Goal: Task Accomplishment & Management: Manage account settings

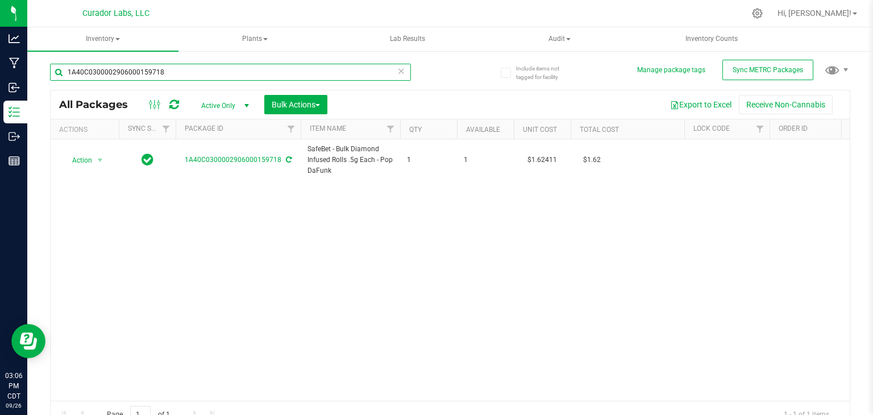
click at [180, 76] on input "1A40C0300002906000159718" at bounding box center [230, 72] width 361 height 17
click at [172, 100] on icon at bounding box center [174, 104] width 10 height 11
click at [184, 76] on input "1A40C0300002906000159718" at bounding box center [230, 72] width 361 height 17
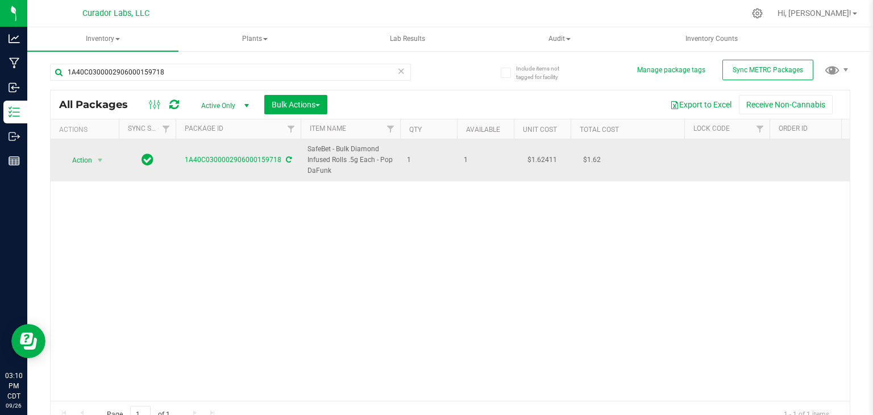
drag, startPoint x: 178, startPoint y: 159, endPoint x: 180, endPoint y: 172, distance: 12.6
click at [180, 172] on td "1A40C0300002906000159718" at bounding box center [238, 160] width 125 height 42
drag, startPoint x: 281, startPoint y: 157, endPoint x: 158, endPoint y: 166, distance: 123.1
copy tr "1A40C0300002906000159718"
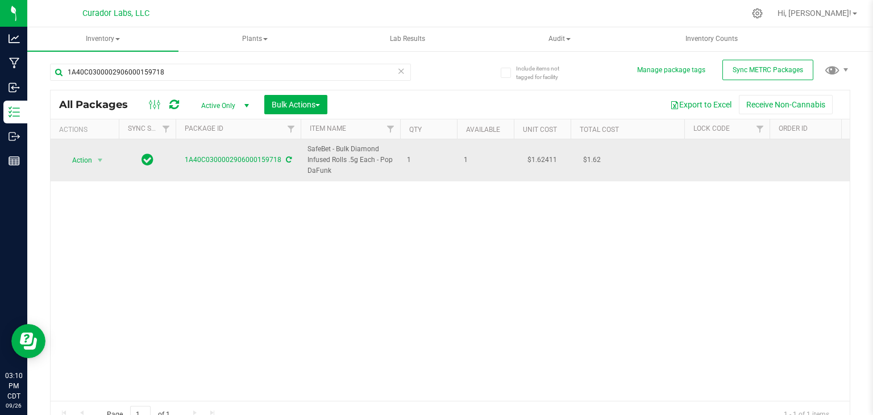
click at [330, 159] on span "SafeBet - Bulk Diamond Infused Rolls .5g Each - Pop DaFunk" at bounding box center [350, 160] width 86 height 33
copy tr "SafeBet - Bulk Diamond Infused Rolls .5g Each - Pop DaFunk"
click at [379, 165] on span "SafeBet - Bulk Diamond Infused Rolls .5g Each - Pop DaFunk" at bounding box center [350, 160] width 86 height 33
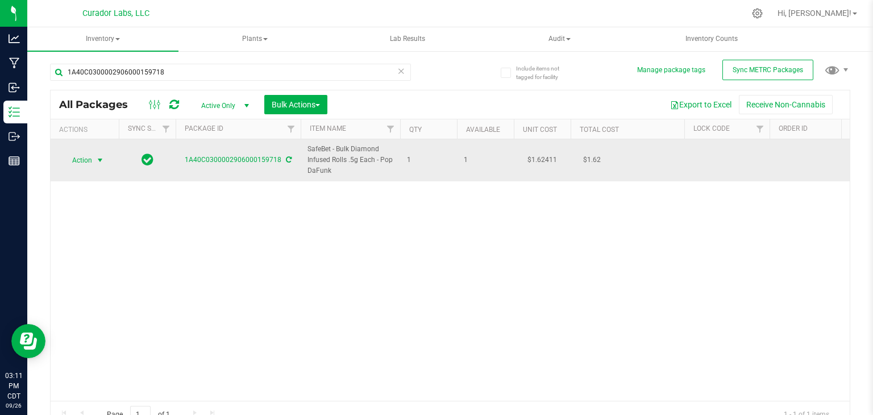
click at [100, 157] on span "select" at bounding box center [99, 160] width 9 height 9
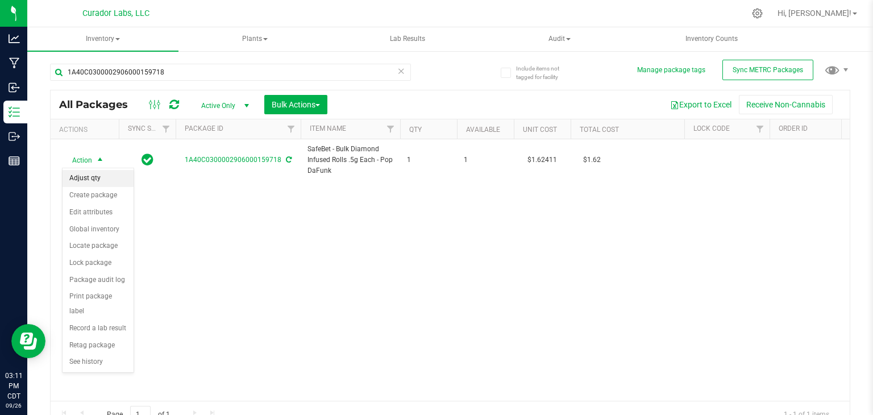
click at [104, 178] on li "Adjust qty" at bounding box center [97, 178] width 71 height 17
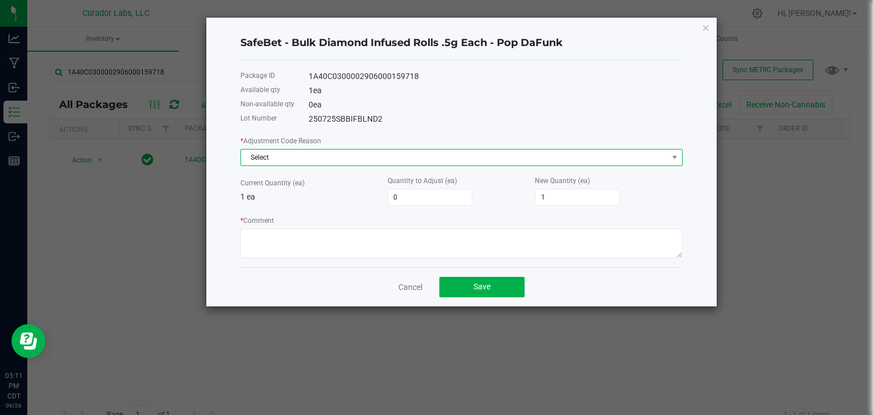
click at [336, 151] on span "Select" at bounding box center [454, 157] width 427 height 16
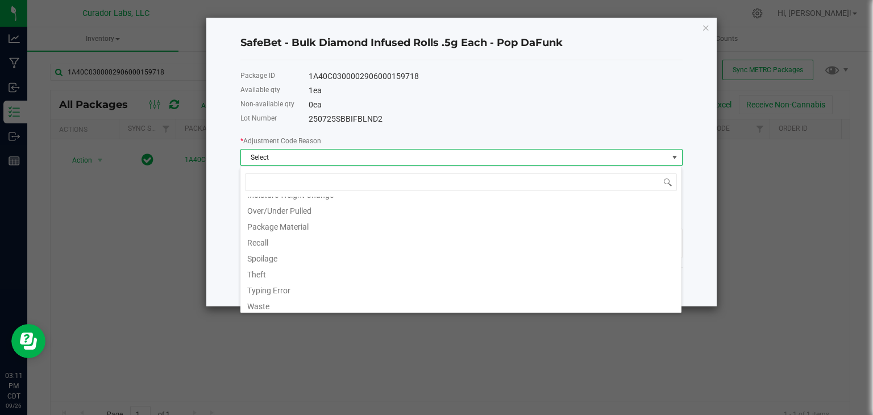
scroll to position [77, 0]
click at [303, 303] on li "Waste" at bounding box center [460, 302] width 441 height 16
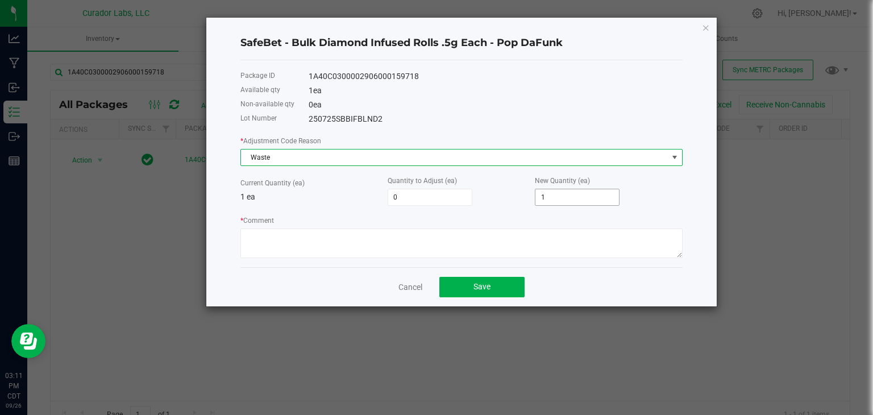
click at [564, 196] on input "1" at bounding box center [577, 197] width 84 height 16
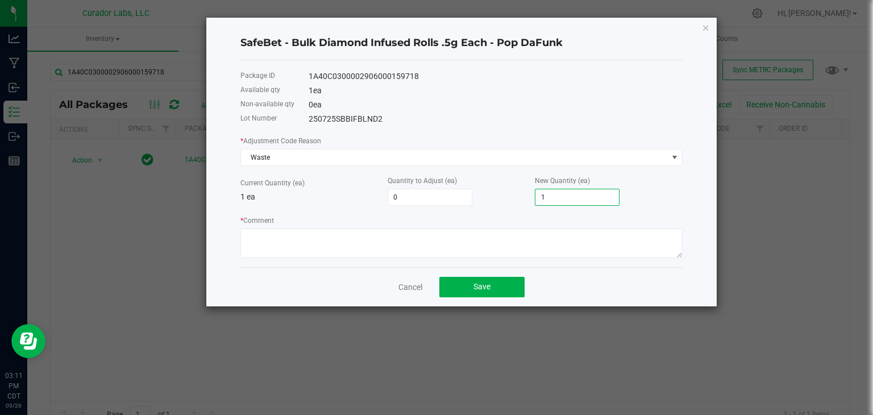
type input "-1"
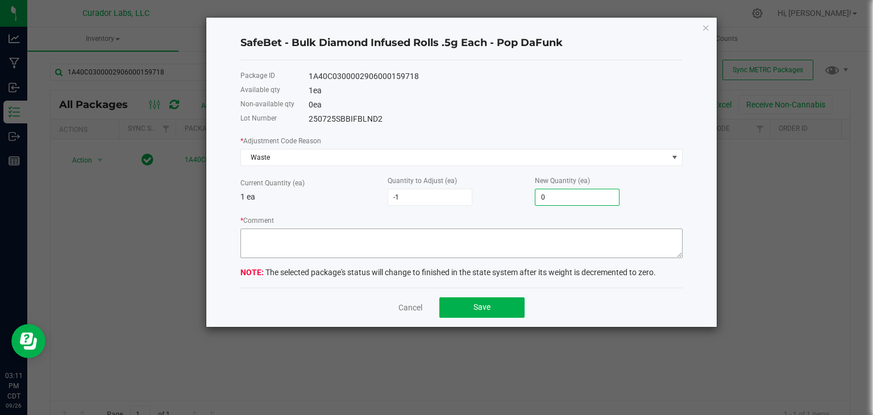
type input "0"
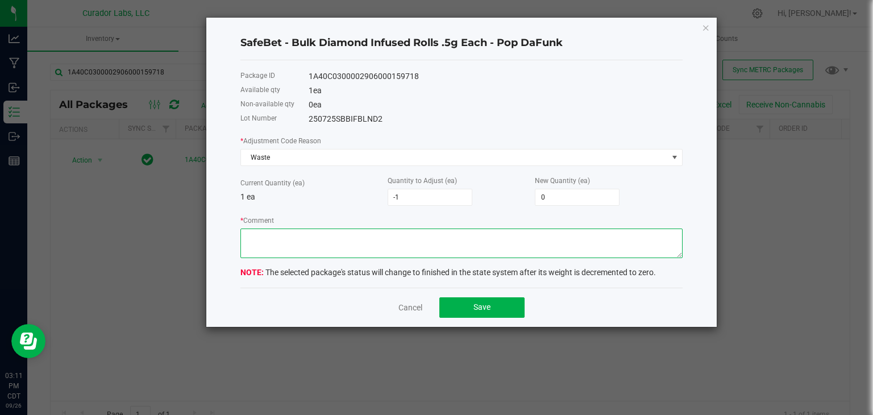
click at [495, 229] on textarea "* Comment" at bounding box center [461, 243] width 442 height 30
type textarea "Damaged Product"
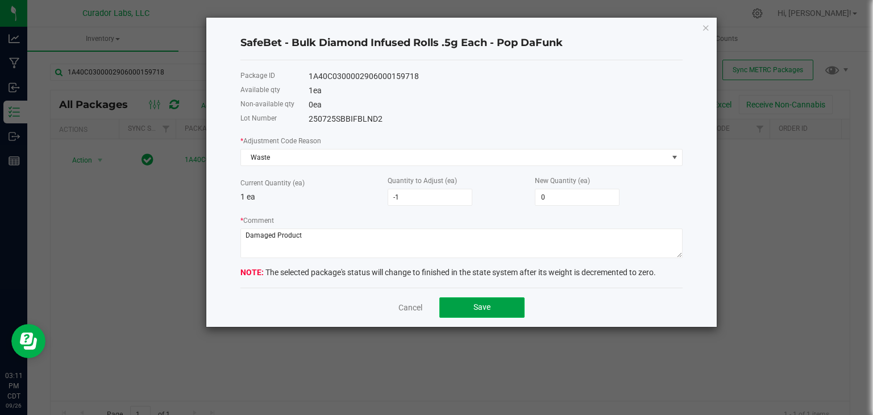
click at [482, 314] on button "Save" at bounding box center [481, 307] width 85 height 20
